Goal: Check status

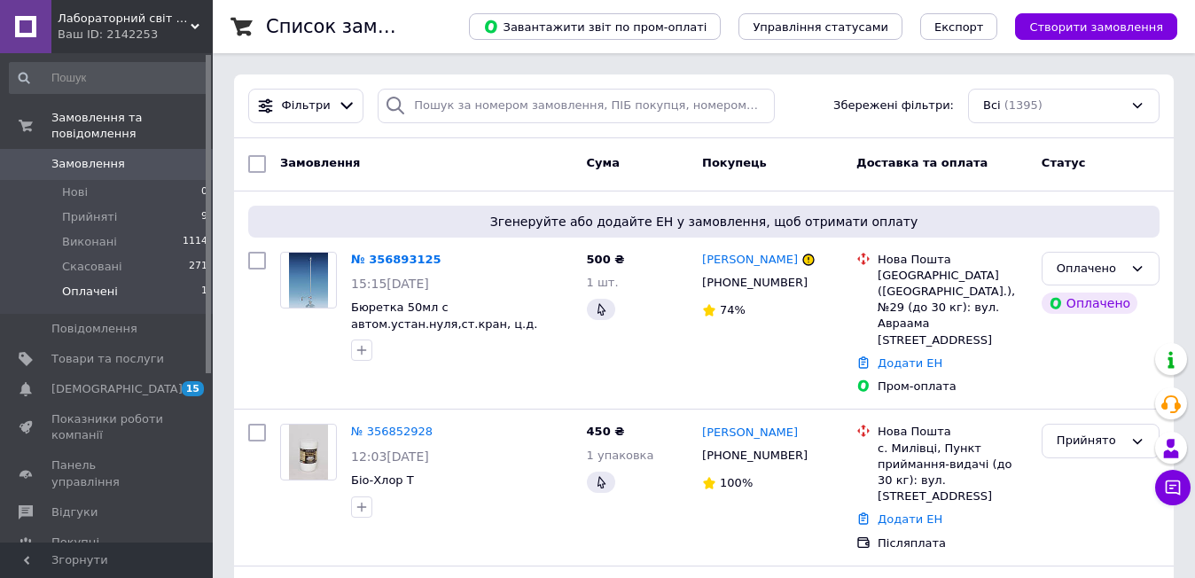
click at [98, 284] on span "Оплачені" at bounding box center [90, 292] width 56 height 16
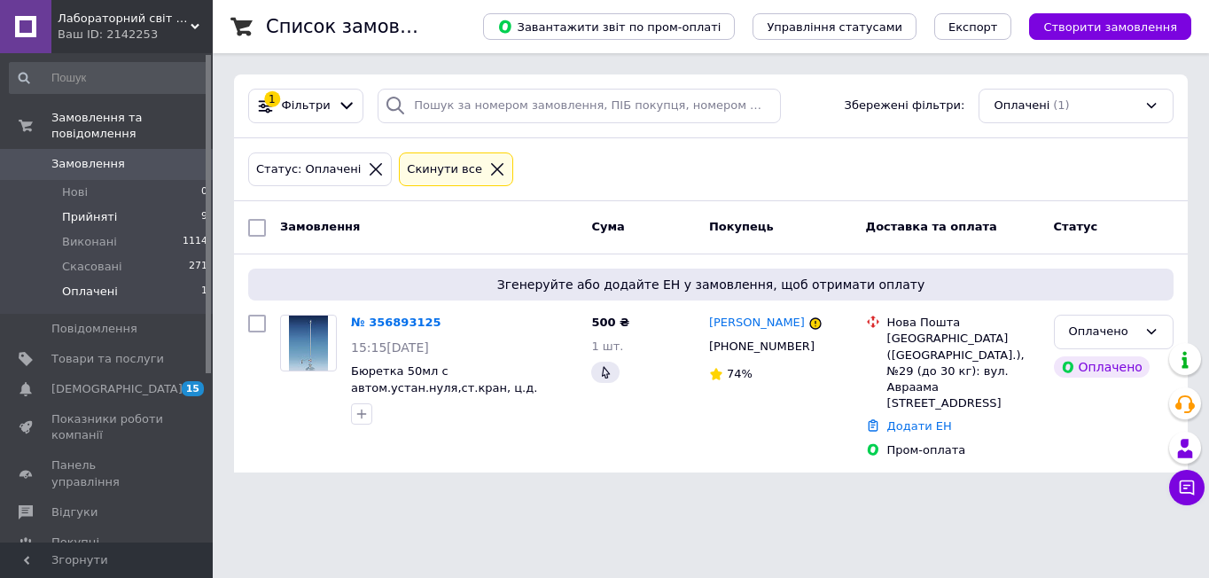
click at [84, 209] on span "Прийняті" at bounding box center [89, 217] width 55 height 16
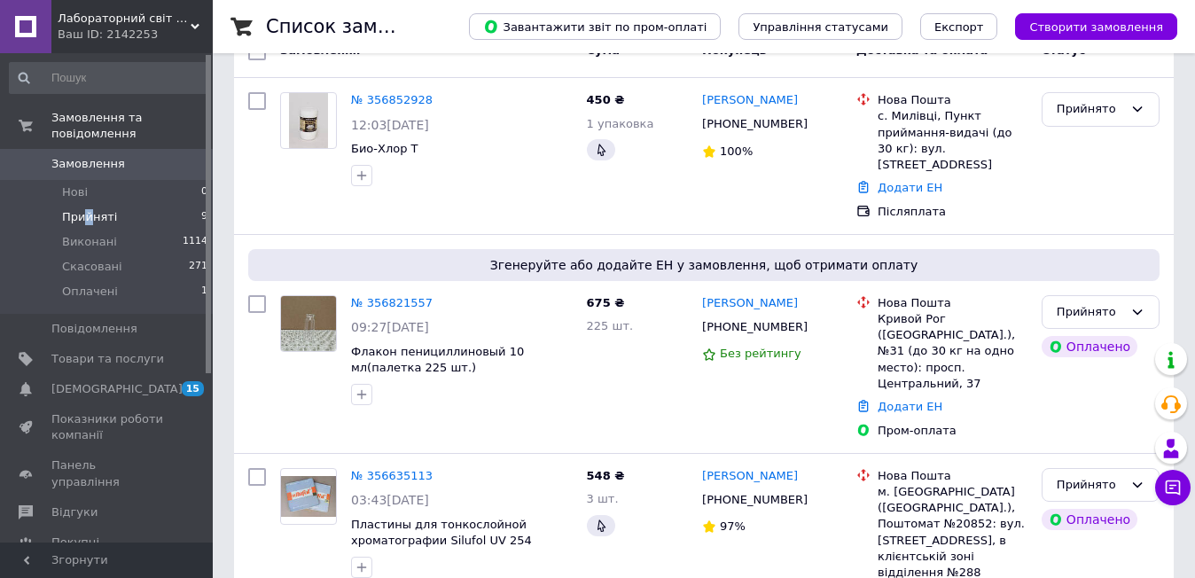
scroll to position [88, 0]
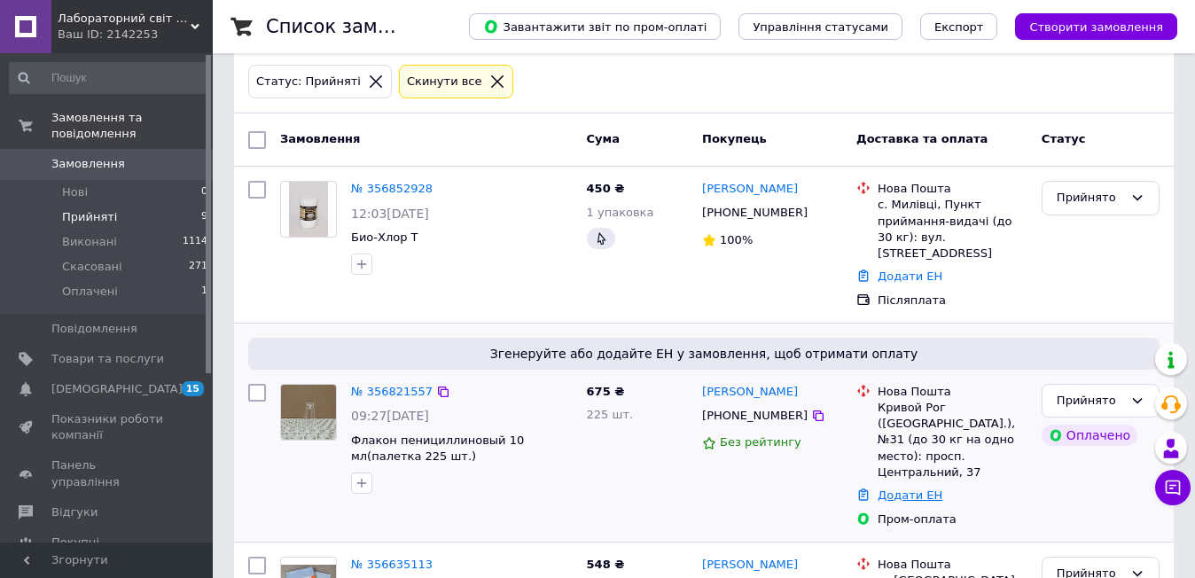
click at [915, 488] on link "Додати ЕН" at bounding box center [909, 494] width 65 height 13
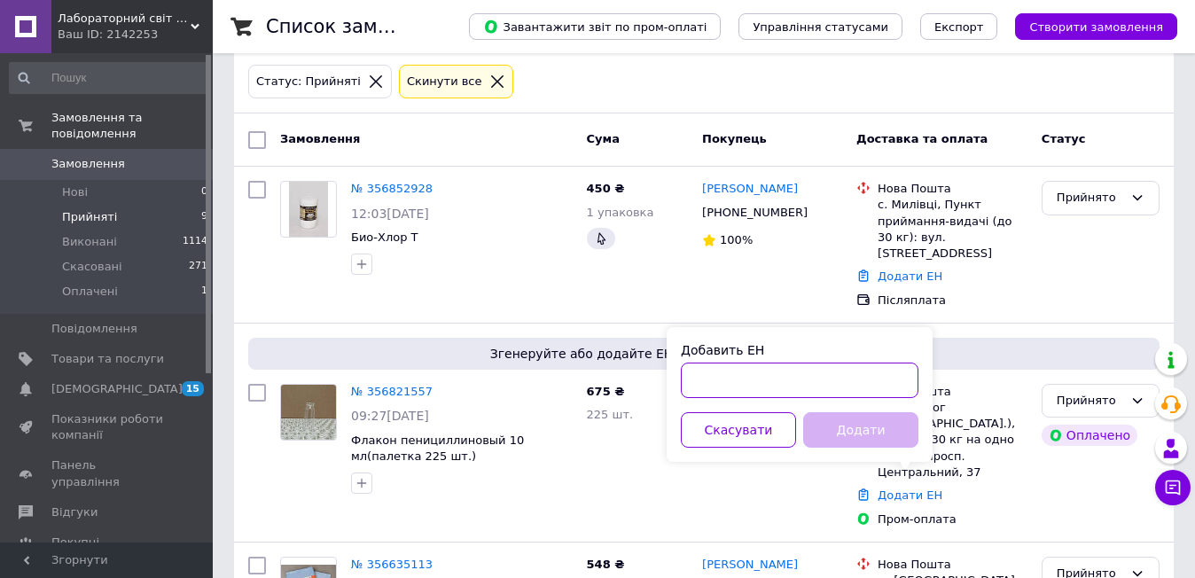
click at [692, 387] on input "Добавить ЕН" at bounding box center [799, 379] width 237 height 35
type input "59001432584978"
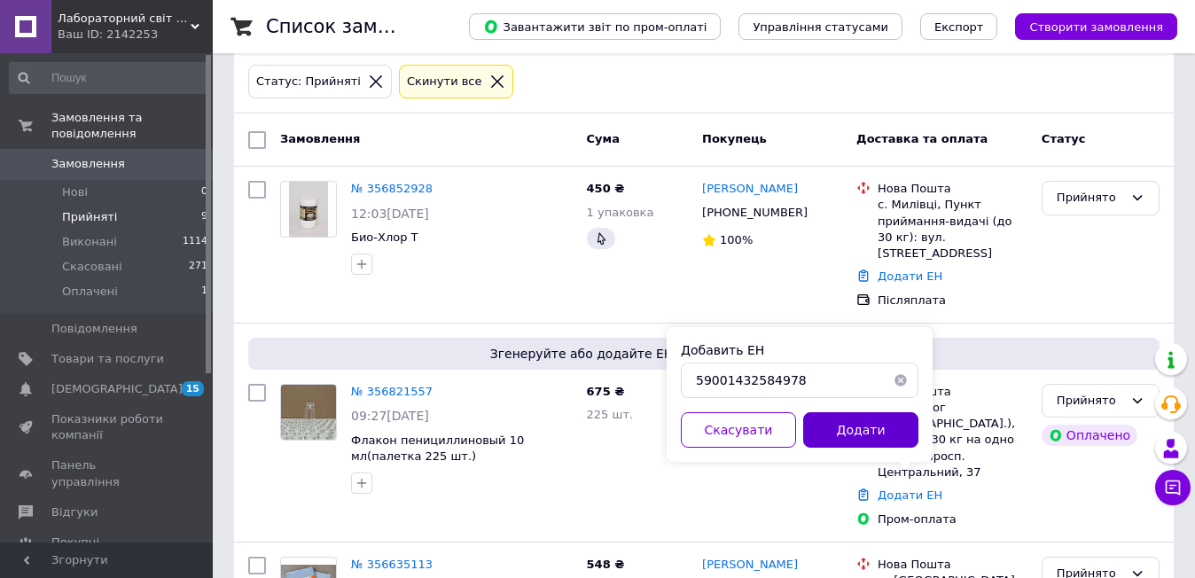
click at [875, 438] on button "Додати" at bounding box center [860, 429] width 115 height 35
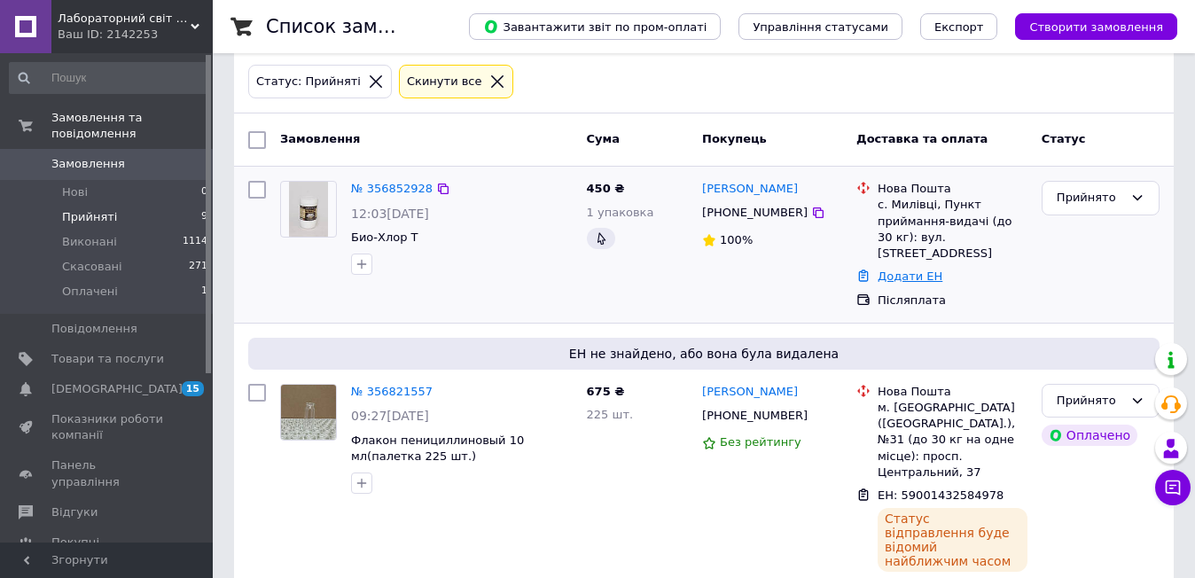
click at [919, 269] on link "Додати ЕН" at bounding box center [909, 275] width 65 height 13
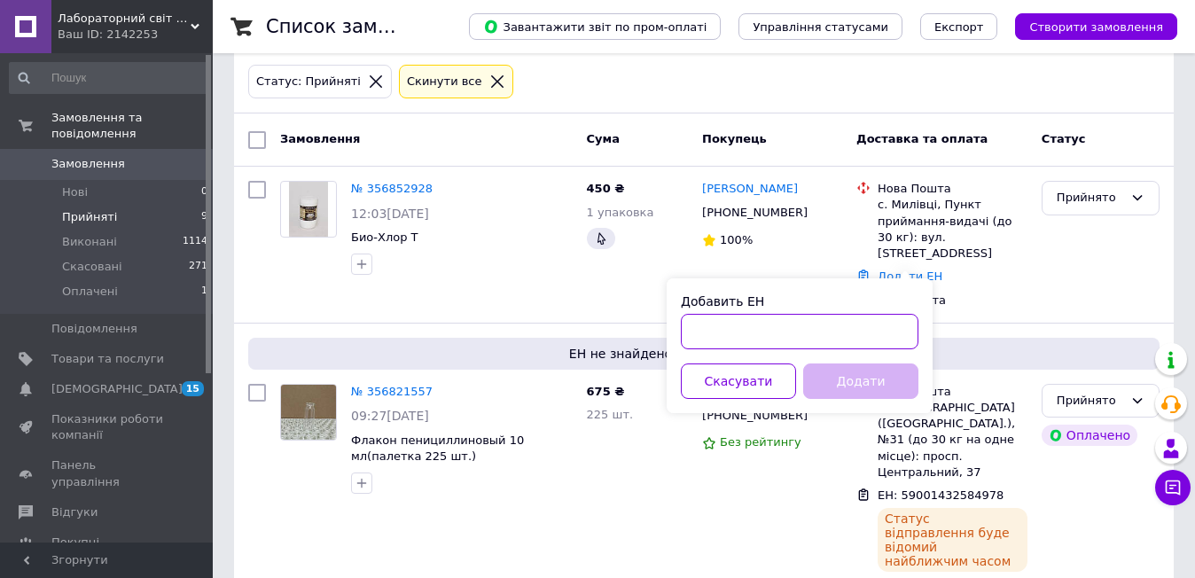
click at [831, 332] on input "Добавить ЕН" at bounding box center [799, 331] width 237 height 35
type input "59001432742266"
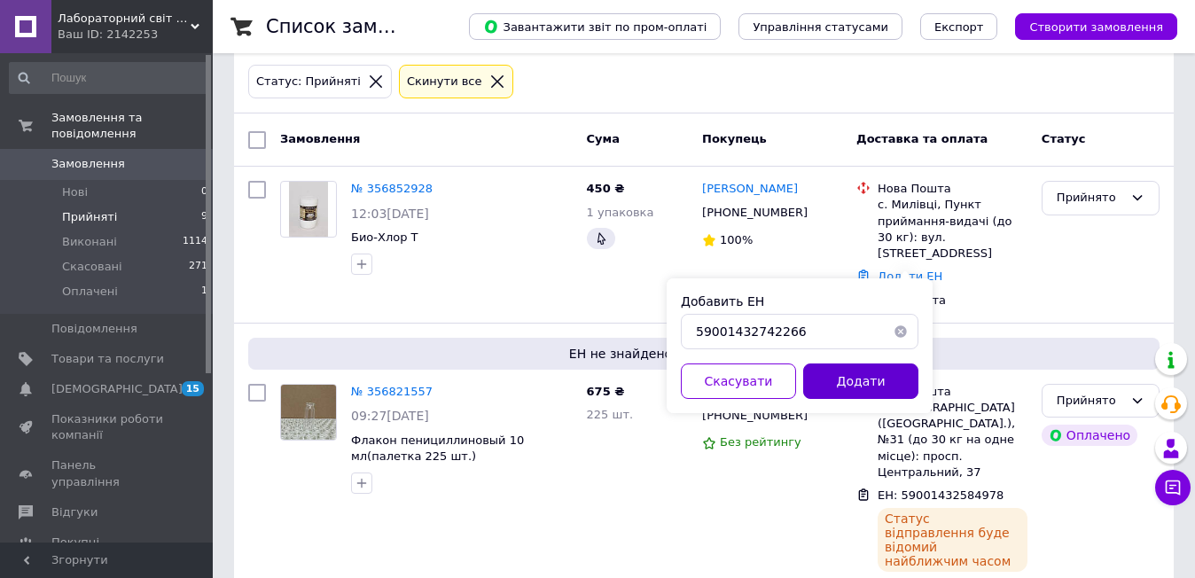
click at [875, 385] on button "Додати" at bounding box center [860, 380] width 115 height 35
